Goal: Task Accomplishment & Management: Manage account settings

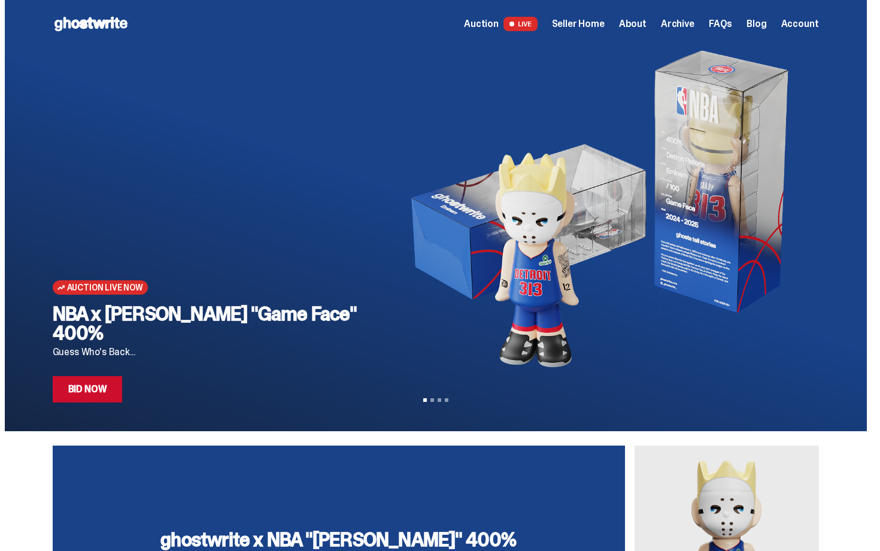
click at [605, 28] on span "Seller Home" at bounding box center [578, 24] width 53 height 10
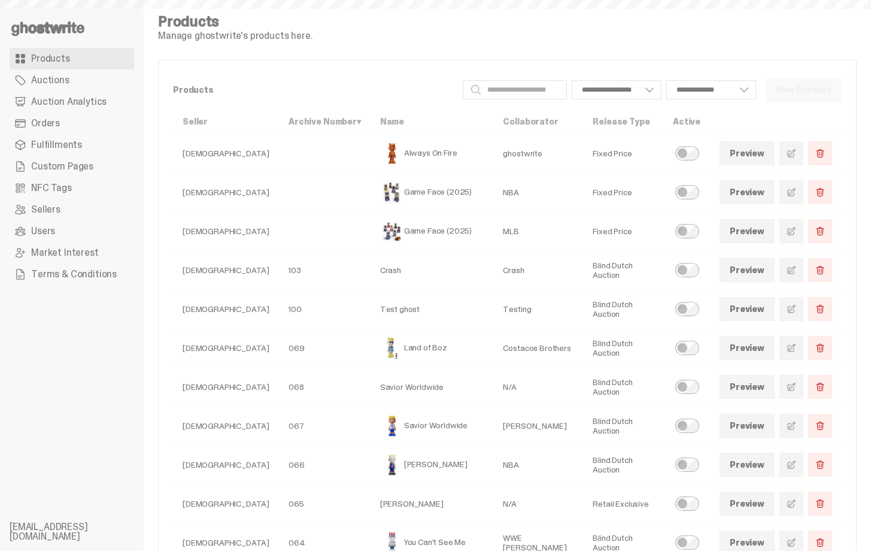
select select
click at [60, 125] on link "Orders" at bounding box center [72, 124] width 125 height 22
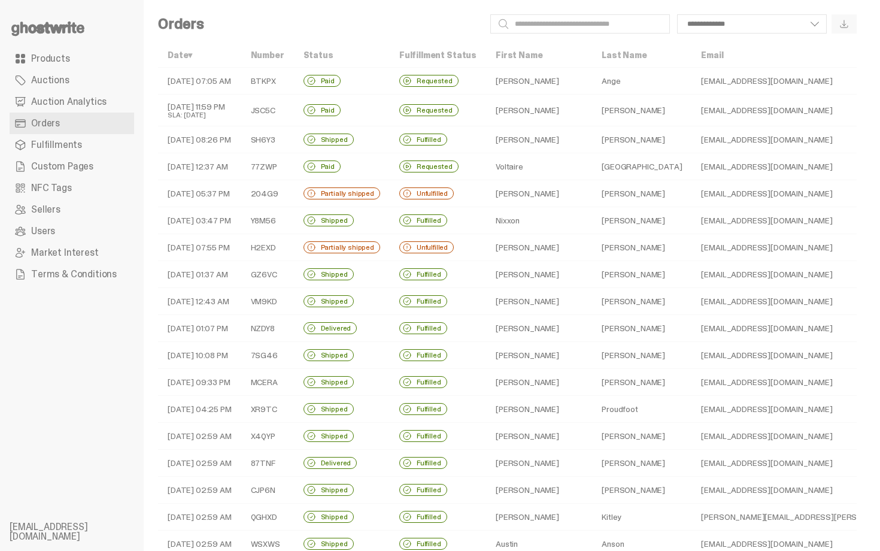
click at [592, 81] on td "Ange" at bounding box center [641, 81] width 99 height 27
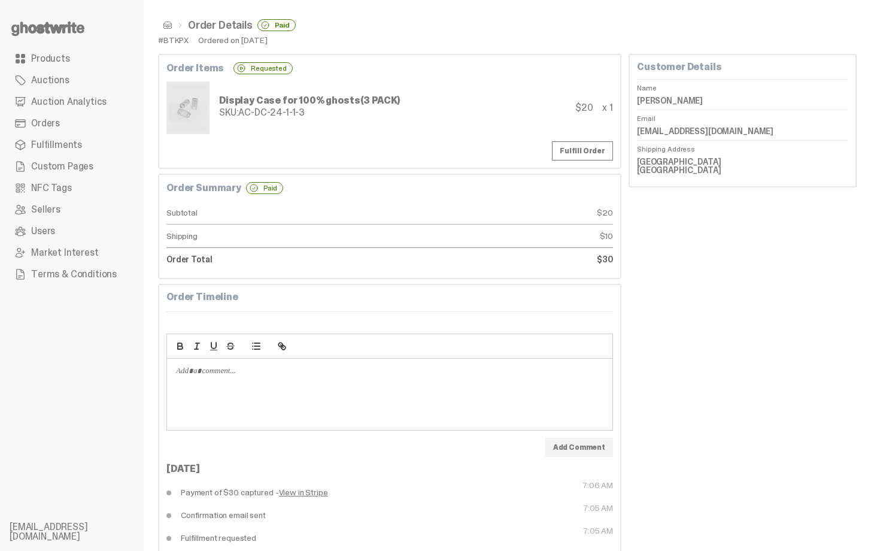
click at [166, 19] on ul "Order Details Paid" at bounding box center [507, 25] width 699 height 12
click at [168, 29] on span at bounding box center [168, 25] width 10 height 10
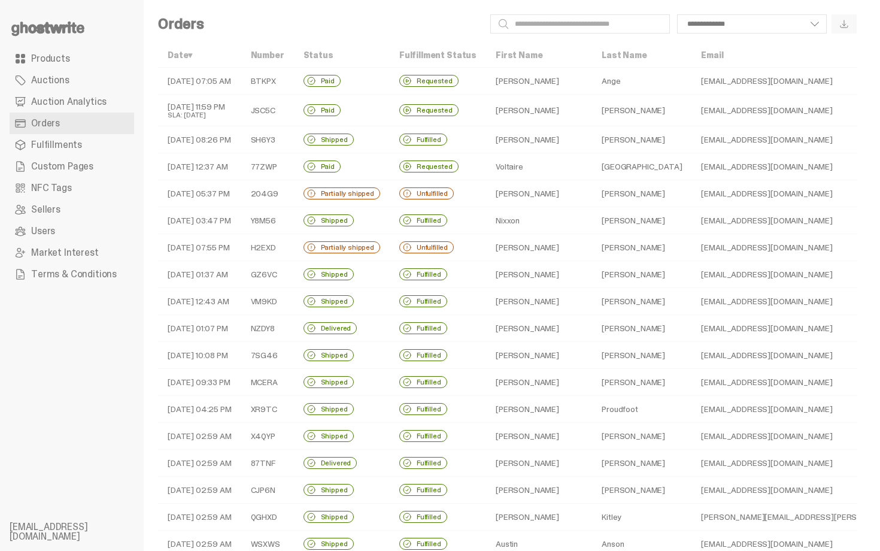
click at [208, 109] on td "10-14-25 11:59 PM SLA: 10-17-25" at bounding box center [199, 111] width 83 height 32
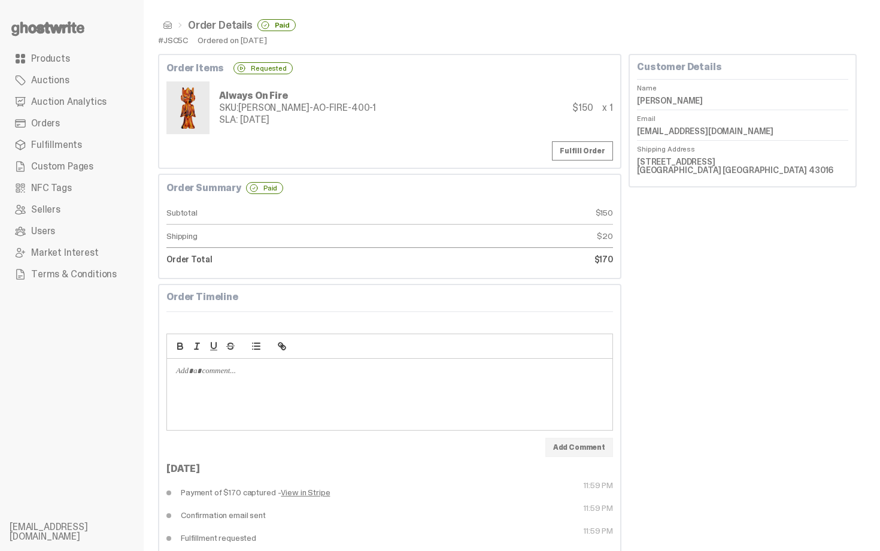
click at [166, 26] on span at bounding box center [168, 25] width 10 height 10
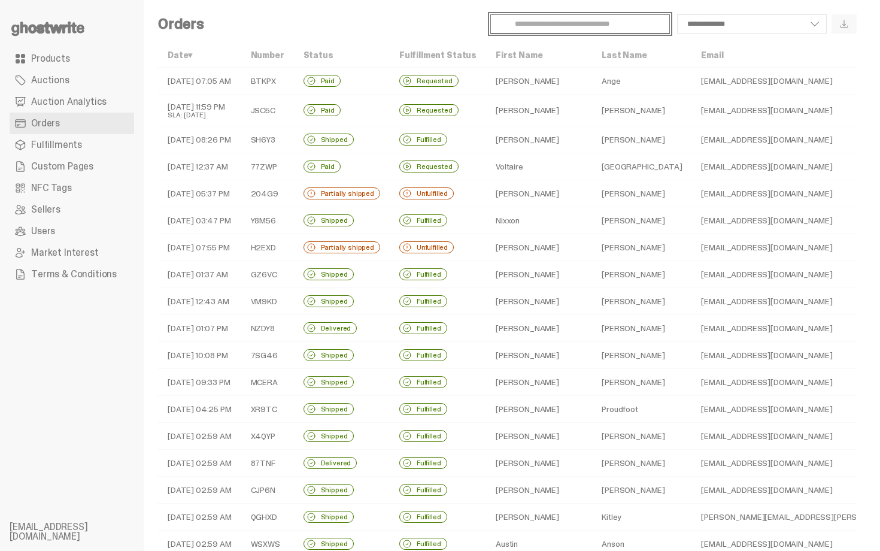
click at [649, 16] on input "Search" at bounding box center [580, 23] width 180 height 19
paste input "*****"
type input "*****"
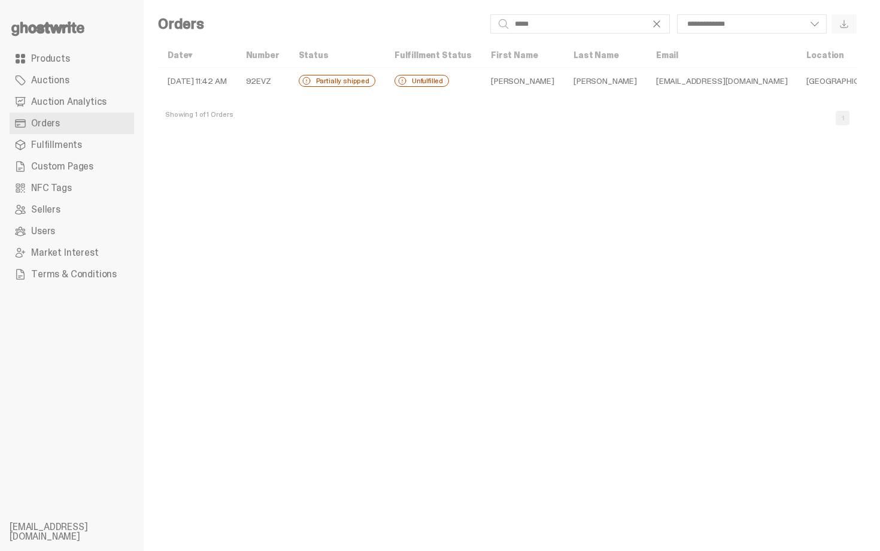
click at [459, 80] on td "Unfulfilled" at bounding box center [433, 81] width 96 height 27
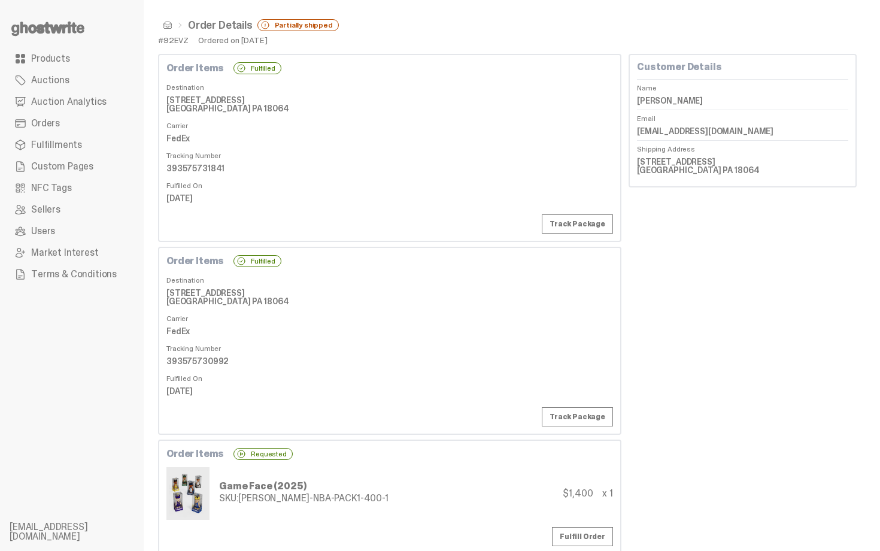
click at [681, 97] on dd "Christopher Grover" at bounding box center [742, 101] width 211 height 18
copy dl "Christopher Grover"
